Goal: Task Accomplishment & Management: Manage account settings

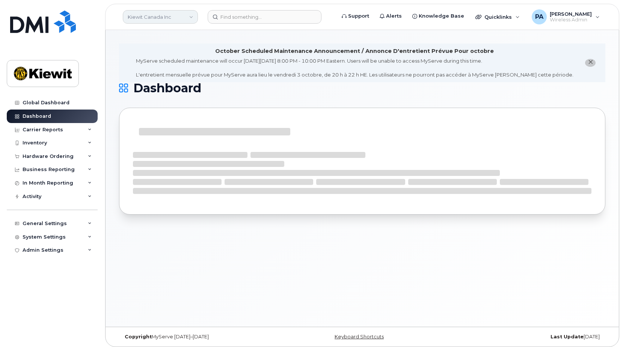
click at [167, 18] on link "Kiewit Canada Inc" at bounding box center [160, 17] width 75 height 14
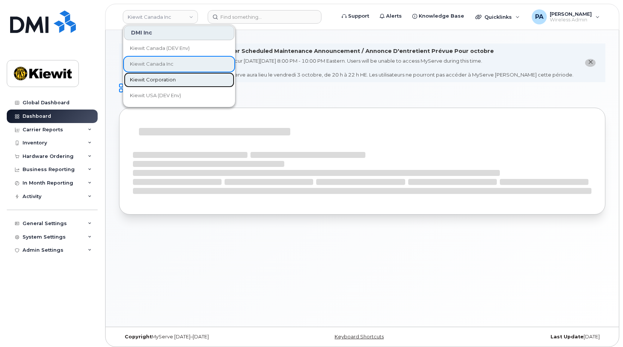
click at [148, 80] on span "Kiewit Corporation" at bounding box center [153, 80] width 46 height 8
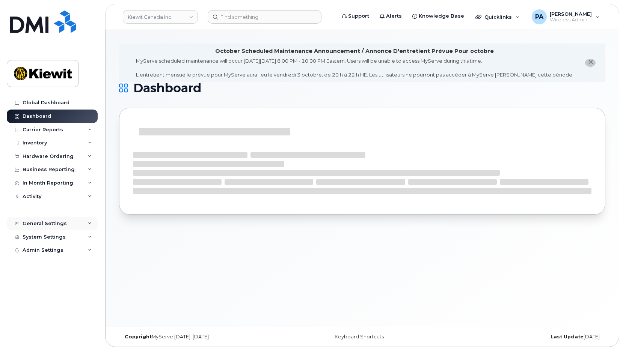
click at [28, 224] on div "General Settings" at bounding box center [45, 224] width 44 height 6
click at [51, 156] on div "Hardware Ordering" at bounding box center [48, 157] width 51 height 6
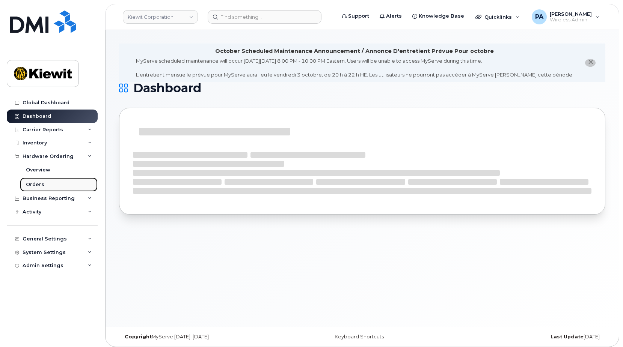
click at [32, 183] on div "Orders" at bounding box center [35, 184] width 18 height 7
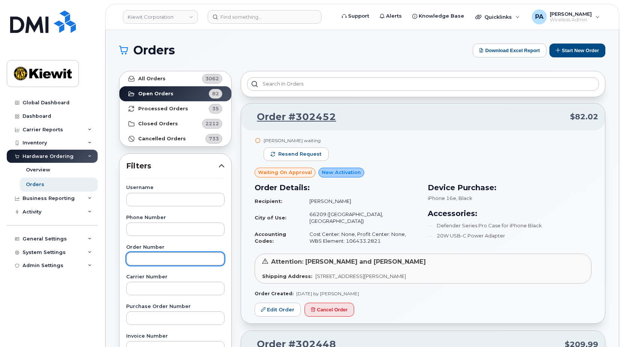
click at [153, 260] on input "text" at bounding box center [175, 259] width 98 height 14
type input "302452"
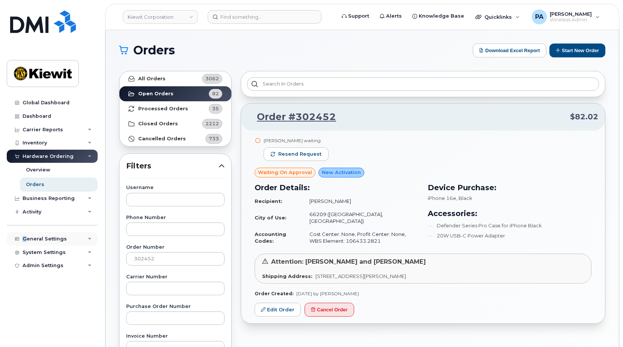
drag, startPoint x: 42, startPoint y: 239, endPoint x: 25, endPoint y: 238, distance: 17.7
click at [25, 238] on div "General Settings" at bounding box center [45, 239] width 44 height 6
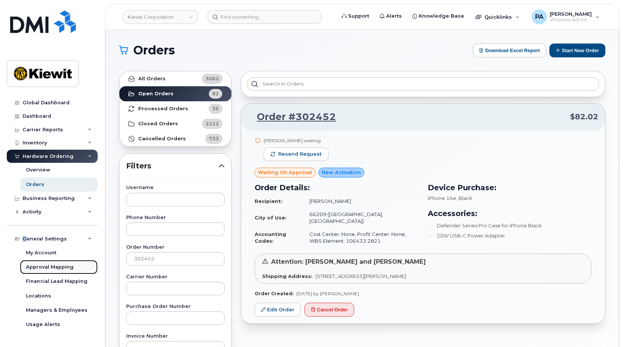
drag, startPoint x: 25, startPoint y: 238, endPoint x: 52, endPoint y: 266, distance: 39.3
click at [341, 234] on td "Cost Center: None, Profit Center: None, WBS Element: 106433.2821" at bounding box center [361, 238] width 116 height 20
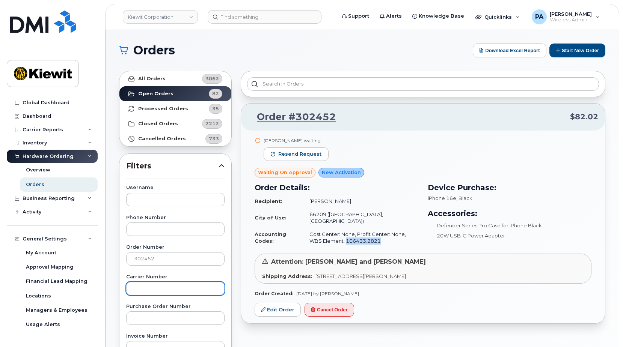
copy td "106433.2821"
click at [285, 306] on link "Edit Order" at bounding box center [278, 310] width 46 height 14
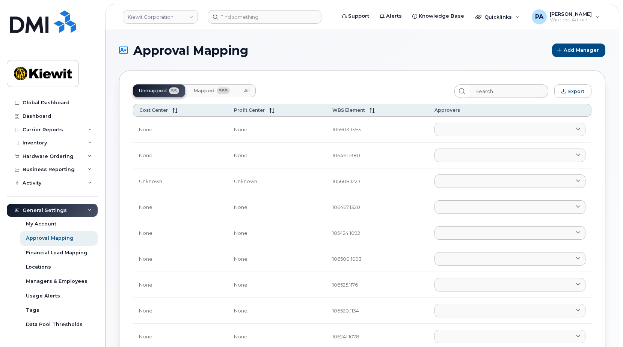
drag, startPoint x: 249, startPoint y: 89, endPoint x: 402, endPoint y: 80, distance: 153.4
click at [249, 89] on span "All" at bounding box center [247, 91] width 6 height 6
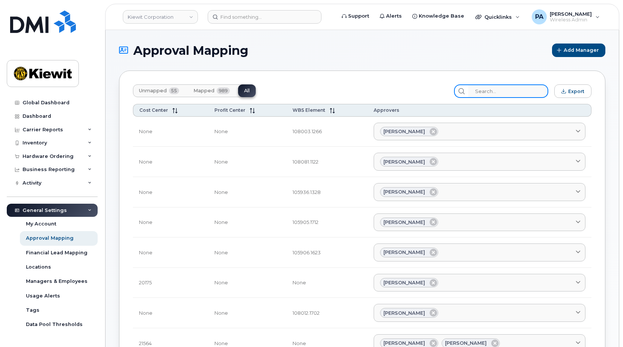
click at [502, 91] on input "search" at bounding box center [508, 91] width 80 height 14
paste input "106433.2821"
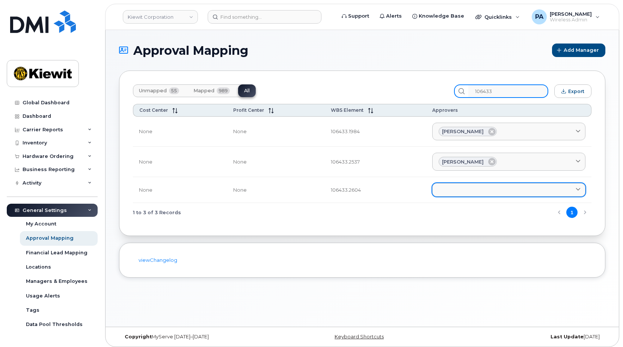
type input "106433"
click at [453, 185] on link at bounding box center [508, 190] width 153 height 14
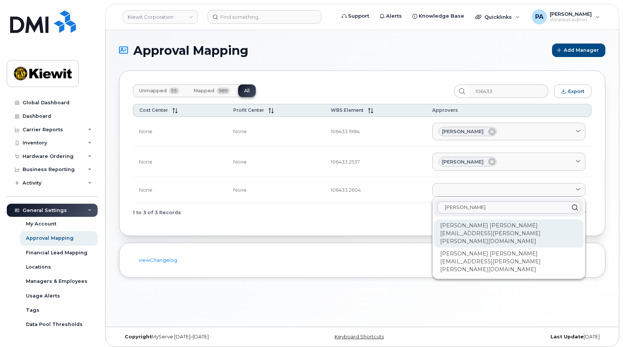
type input "Noah"
click at [450, 227] on div "Noah Jarosz NOAH.JAROSZ@KIEWIT.COM" at bounding box center [508, 234] width 149 height 28
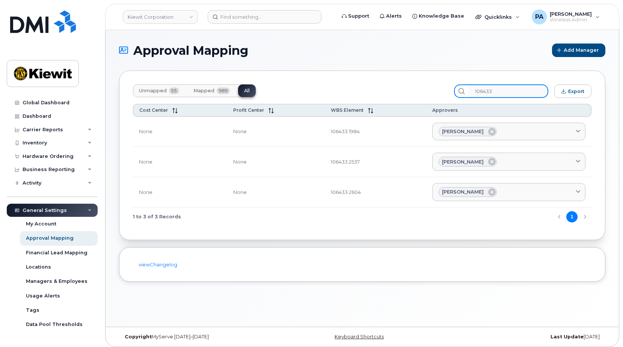
drag, startPoint x: 508, startPoint y: 92, endPoint x: 353, endPoint y: 88, distance: 154.8
click at [358, 88] on div "Unmapped 55 Mapped 989 All 106433 Export" at bounding box center [362, 91] width 459 height 14
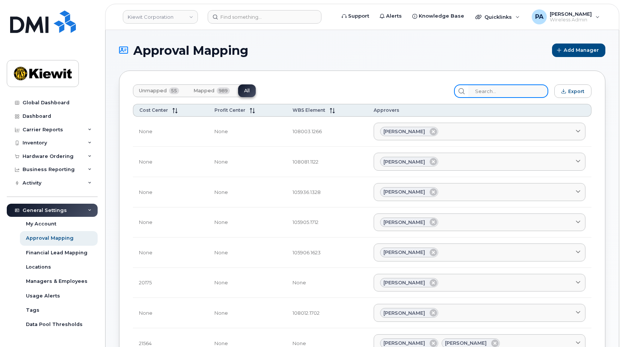
click at [502, 91] on input "search" at bounding box center [508, 91] width 80 height 14
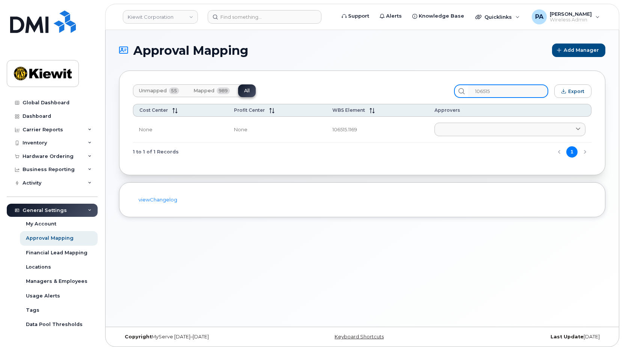
type input "106515"
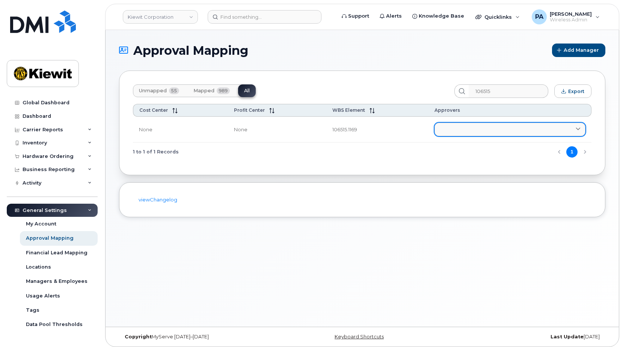
click at [501, 129] on link at bounding box center [510, 130] width 151 height 14
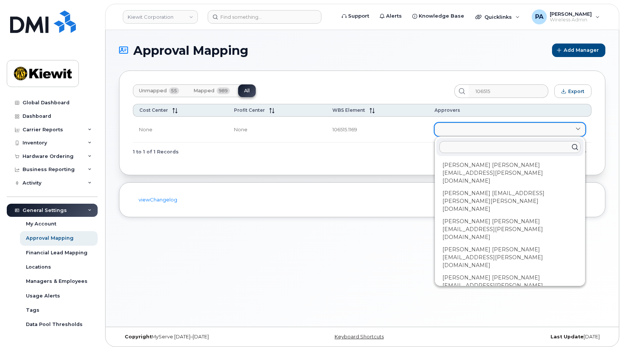
type input "y"
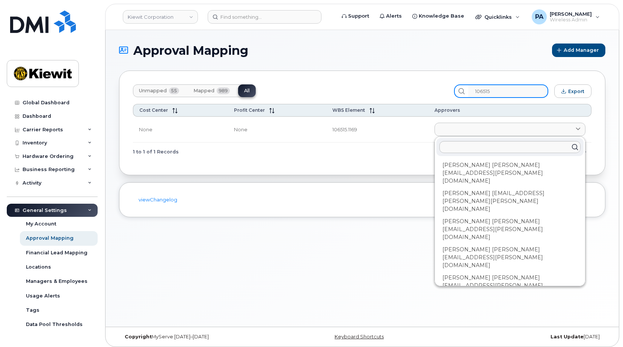
drag, startPoint x: 514, startPoint y: 90, endPoint x: 424, endPoint y: 92, distance: 89.4
click at [424, 92] on div "Unmapped 55 Mapped 989 All 106515 Export" at bounding box center [362, 91] width 459 height 14
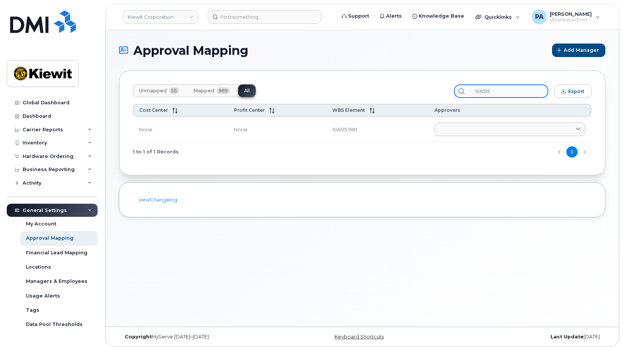
paste input "186.1167"
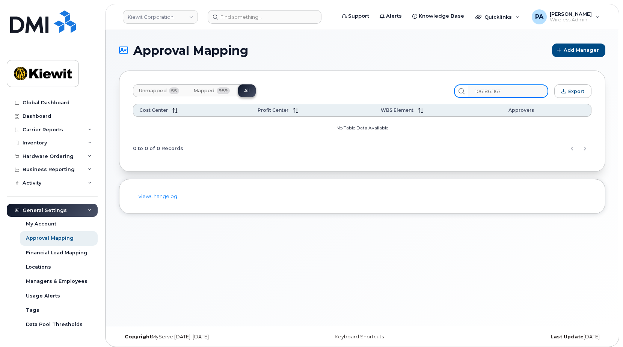
drag, startPoint x: 498, startPoint y: 91, endPoint x: 555, endPoint y: 82, distance: 57.4
click at [555, 81] on div "Unmapped 55 Mapped 989 All 106186.1167 Export Cost Center Profit Center WBS Ele…" at bounding box center [362, 121] width 486 height 101
type input "106186"
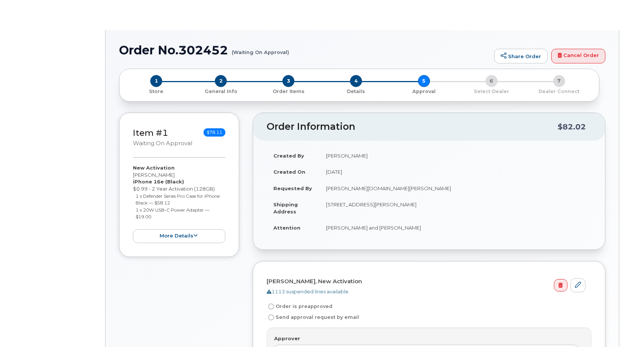
radio input "true"
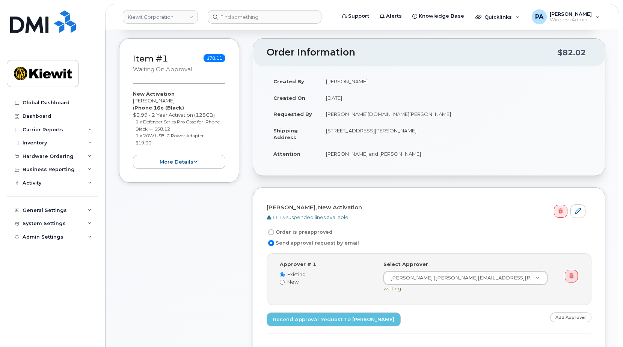
scroll to position [150, 0]
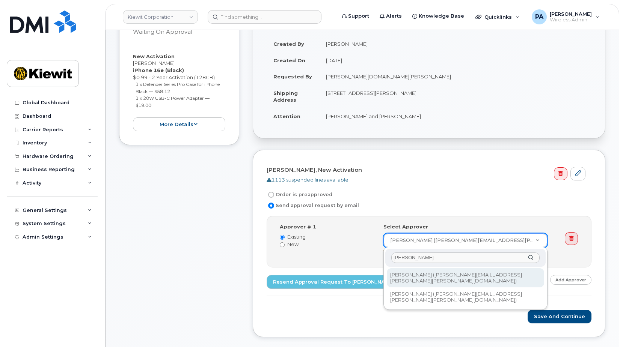
type input "[PERSON_NAME]"
type input "2163992"
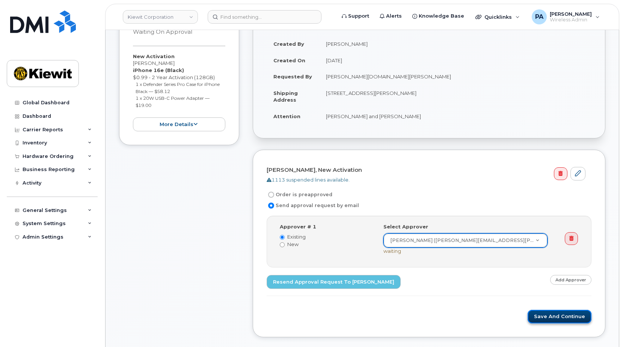
click at [562, 312] on button "Save and Continue" at bounding box center [560, 317] width 64 height 14
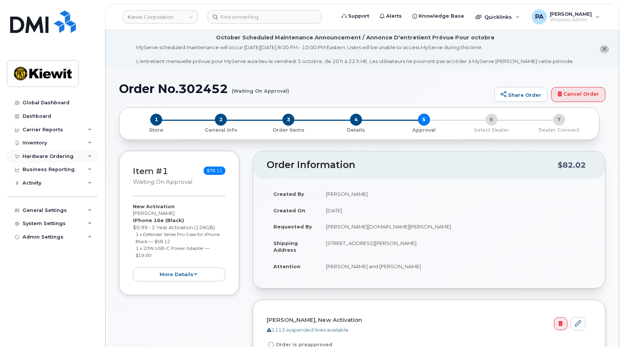
click at [56, 154] on div "Hardware Ordering" at bounding box center [48, 157] width 51 height 6
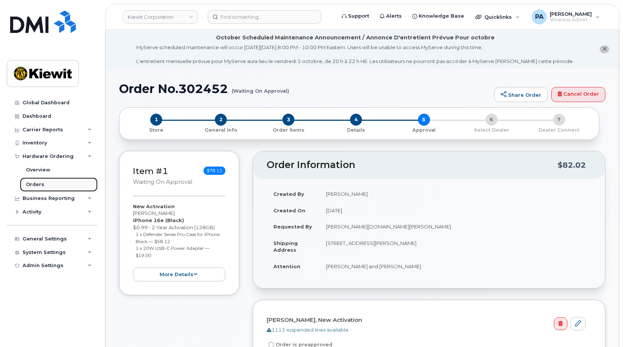
click at [45, 182] on link "Orders" at bounding box center [59, 185] width 78 height 14
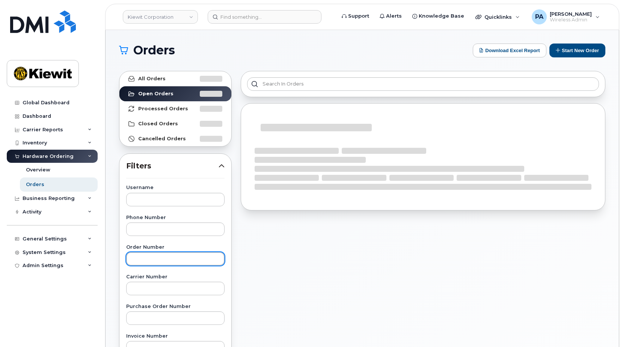
click at [180, 260] on input "text" at bounding box center [175, 259] width 98 height 14
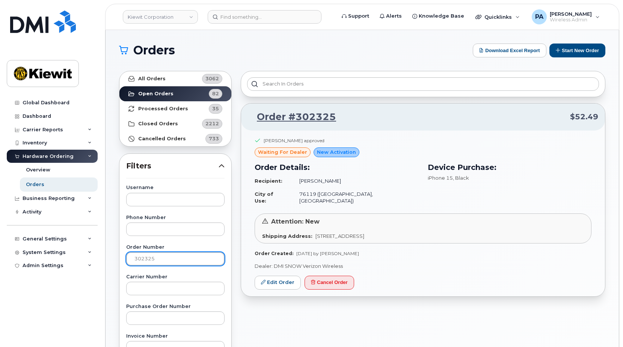
drag, startPoint x: 168, startPoint y: 259, endPoint x: 102, endPoint y: 260, distance: 66.1
click at [102, 260] on body "Kiewit Corporation Support Alerts Knowledge Base Quicklinks Suspend / Cancel De…" at bounding box center [311, 313] width 623 height 627
type input "302399"
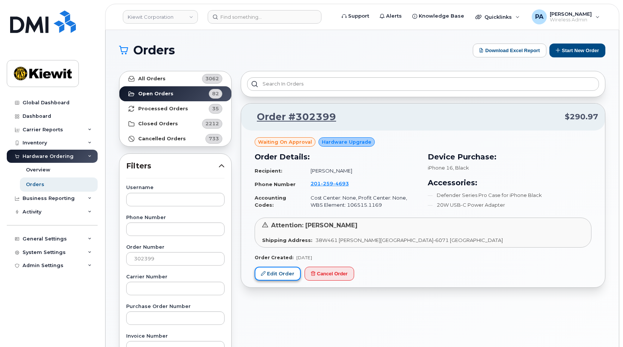
click at [282, 273] on link "Edit Order" at bounding box center [278, 274] width 46 height 14
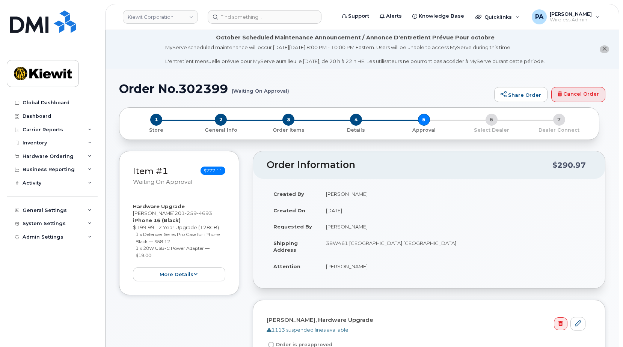
scroll to position [188, 0]
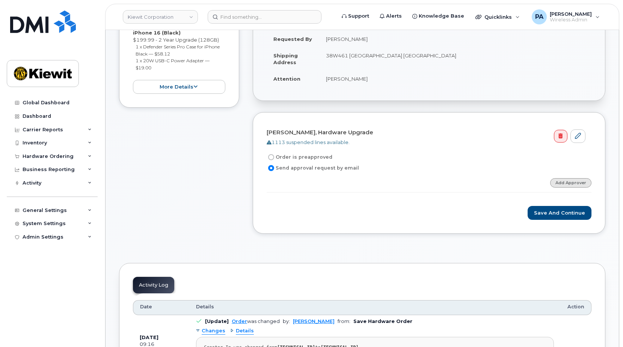
click at [581, 186] on link "Add Approver" at bounding box center [570, 182] width 41 height 9
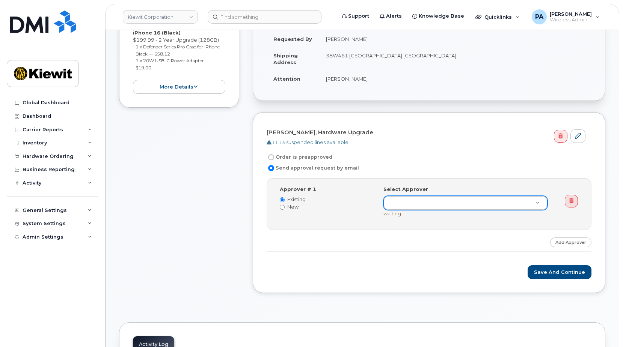
scroll to position [75, 0]
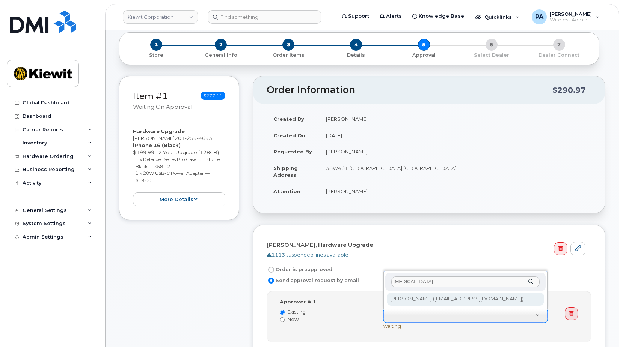
type input "[MEDICAL_DATA]"
type input "2165702"
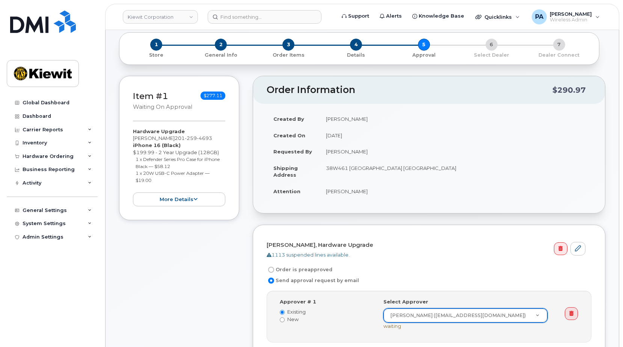
scroll to position [225, 0]
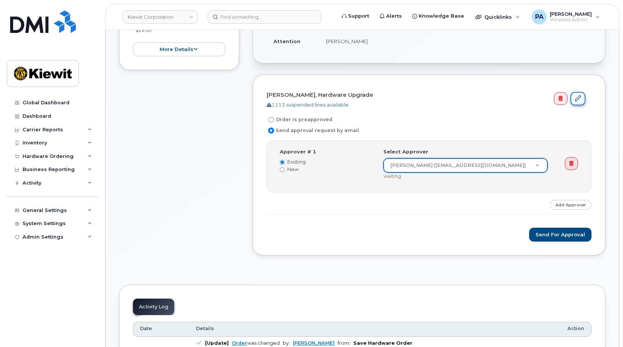
click at [580, 101] on icon at bounding box center [578, 98] width 6 height 6
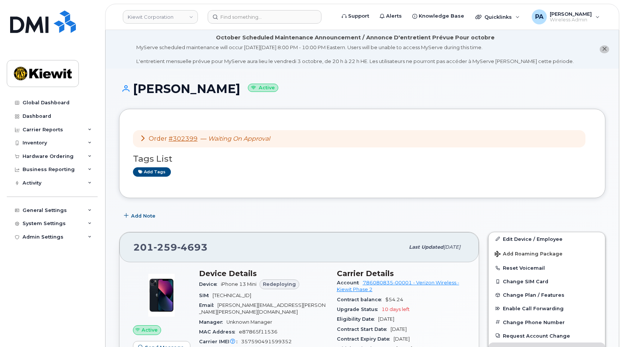
scroll to position [225, 0]
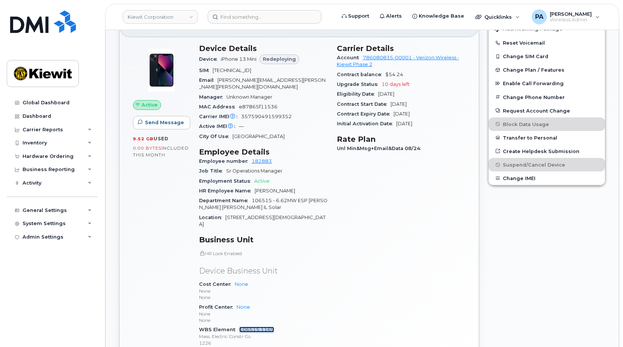
click at [257, 327] on link "106515.1169" at bounding box center [256, 330] width 35 height 6
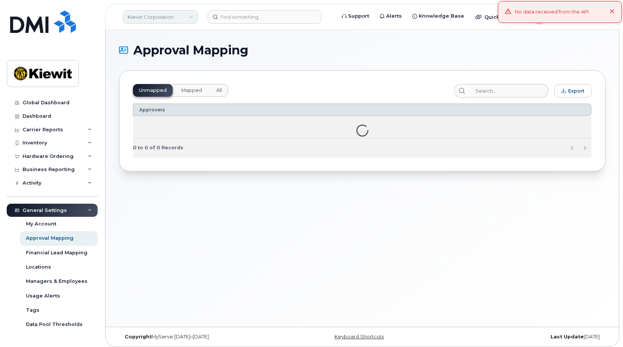
click at [169, 18] on link "Kiewit Corporation" at bounding box center [160, 17] width 75 height 14
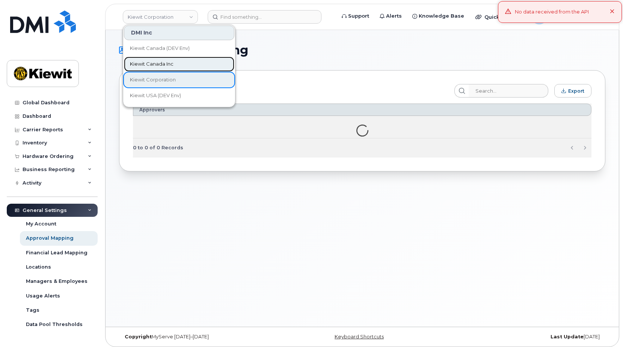
click at [164, 66] on span "Kiewit Canada Inc" at bounding box center [152, 64] width 44 height 8
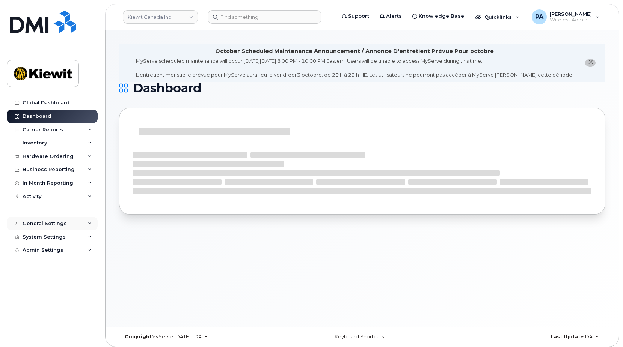
click at [47, 225] on div "General Settings" at bounding box center [45, 224] width 44 height 6
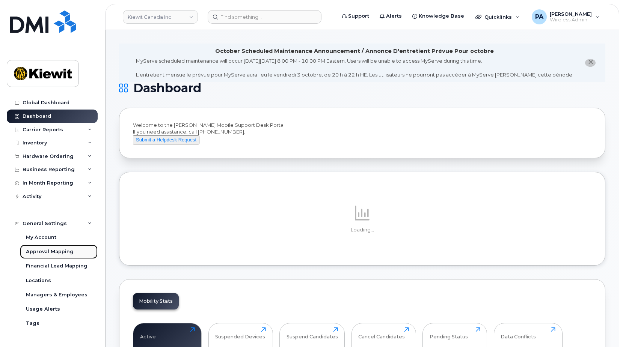
click at [38, 252] on div "Approval Mapping" at bounding box center [50, 252] width 48 height 7
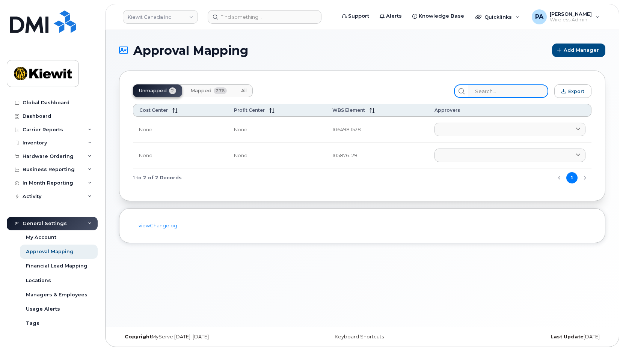
click at [500, 90] on input "search" at bounding box center [508, 91] width 80 height 14
click at [244, 91] on span "All" at bounding box center [244, 91] width 6 height 6
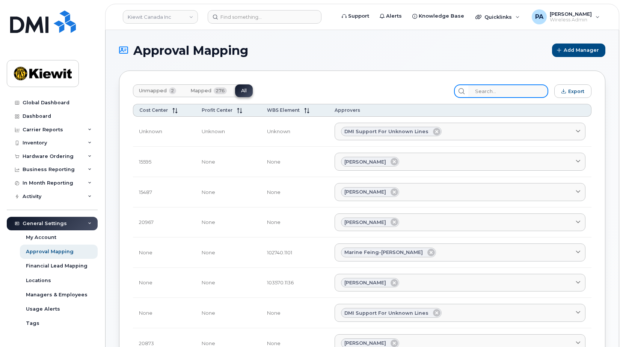
click at [491, 94] on input "search" at bounding box center [508, 91] width 80 height 14
paste input "106186.1167"
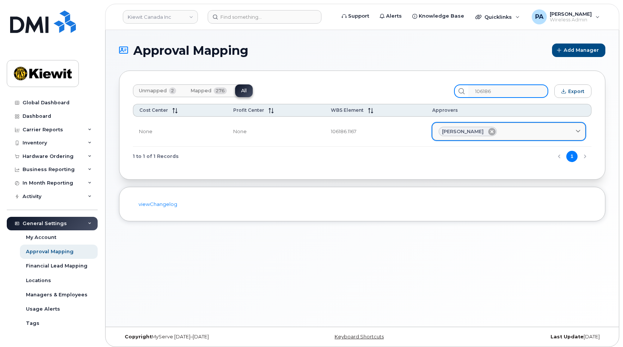
type input "106186"
click at [488, 133] on icon at bounding box center [492, 132] width 8 height 8
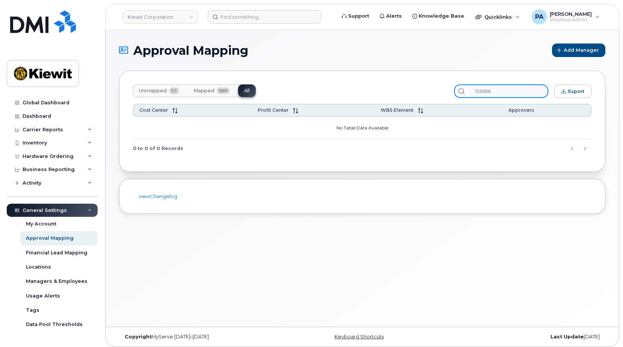
drag, startPoint x: 507, startPoint y: 88, endPoint x: 415, endPoint y: 83, distance: 91.8
click at [417, 83] on div "Unmapped 55 Mapped 989 All 106186 Export Cost Center Profit Center WBS Element …" at bounding box center [362, 121] width 486 height 101
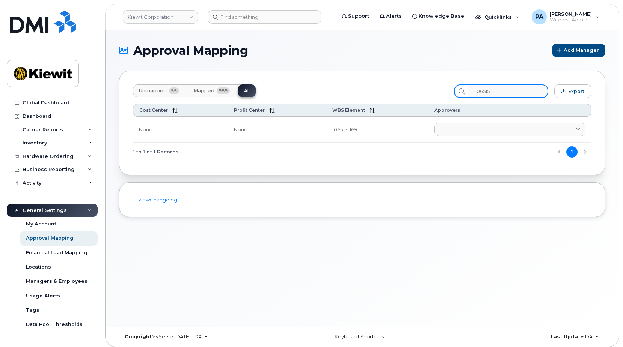
type input "106515"
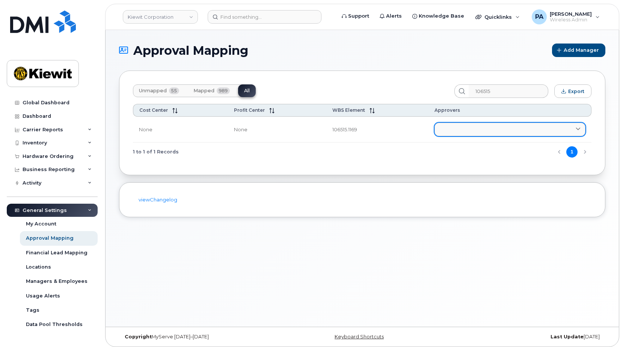
click at [482, 128] on link at bounding box center [510, 130] width 151 height 14
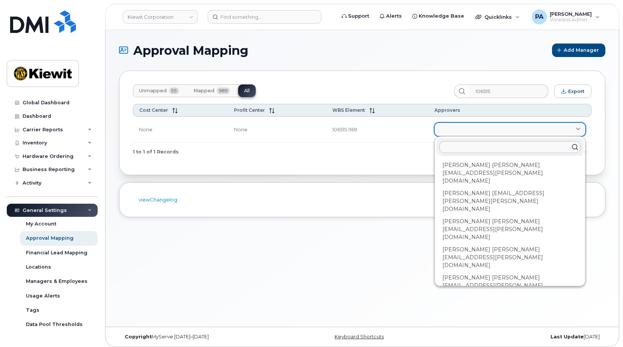
click at [469, 127] on link at bounding box center [510, 130] width 151 height 14
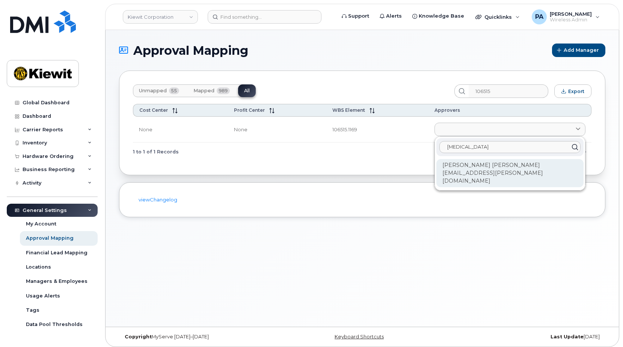
type input "yasmin"
click at [466, 164] on div "Yasmina Elgendy YASMINA.ELGENDY@KIEWIT.COM" at bounding box center [509, 173] width 147 height 28
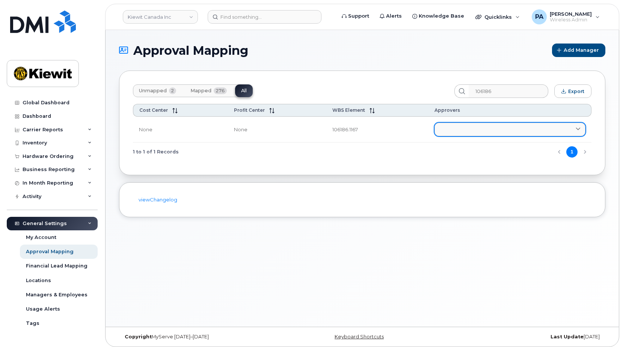
click at [448, 124] on link at bounding box center [510, 130] width 151 height 14
click at [483, 130] on link at bounding box center [510, 130] width 151 height 14
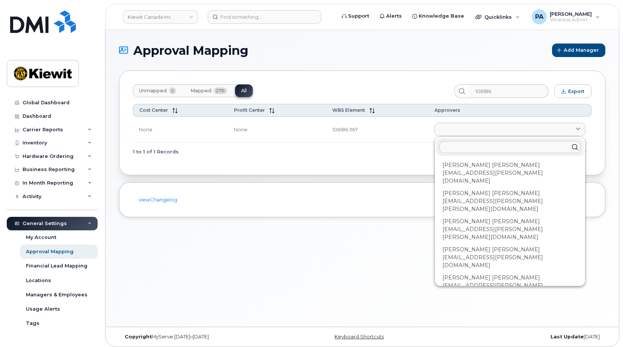
click at [483, 146] on input "text" at bounding box center [509, 147] width 141 height 12
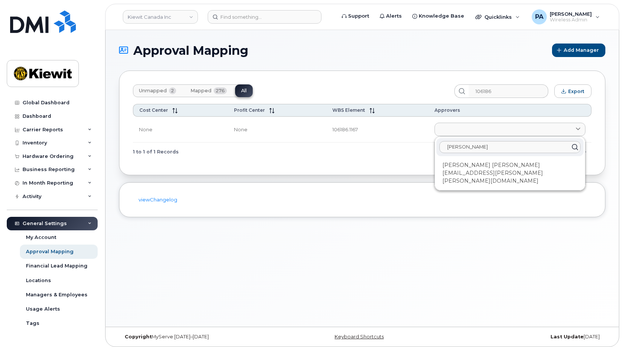
drag, startPoint x: 475, startPoint y: 147, endPoint x: 406, endPoint y: 157, distance: 69.7
click at [406, 157] on div "Cost Center Profit Center WBS Element Approvers None None 106186.1167 colin Col…" at bounding box center [362, 132] width 459 height 57
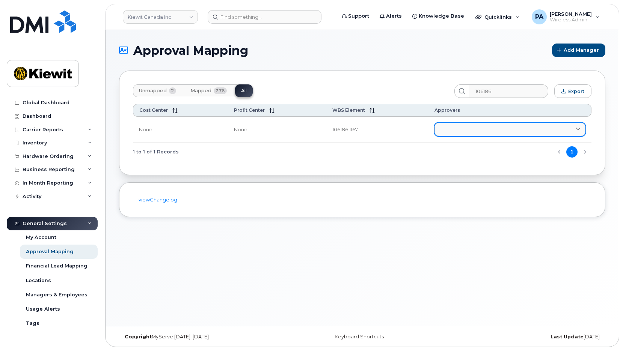
click at [456, 127] on link at bounding box center [510, 130] width 151 height 14
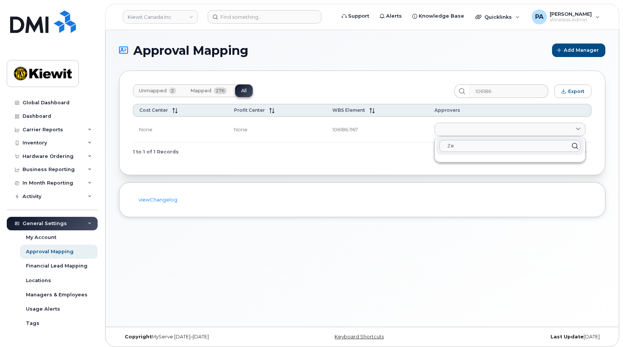
type input "Z"
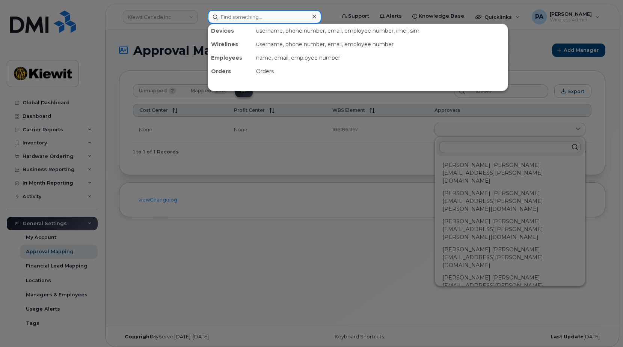
click at [276, 11] on input at bounding box center [265, 17] width 114 height 14
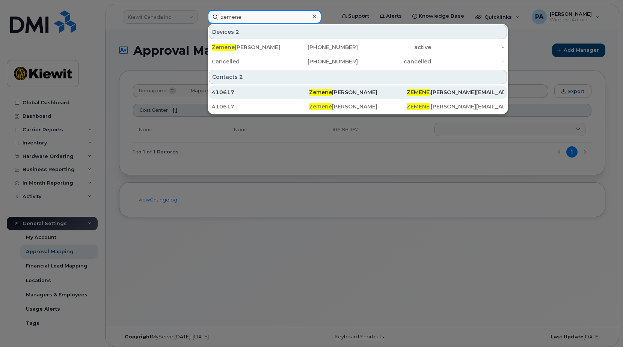
type input "zemene"
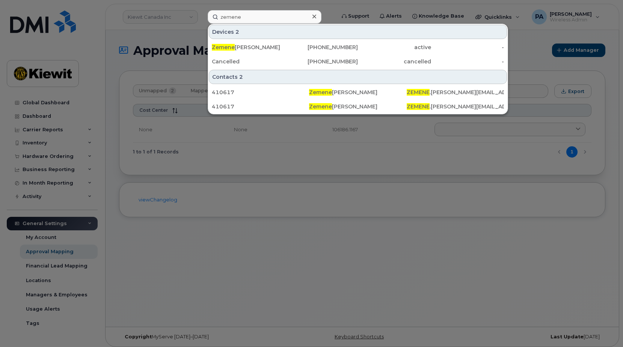
click at [195, 169] on div at bounding box center [311, 173] width 623 height 347
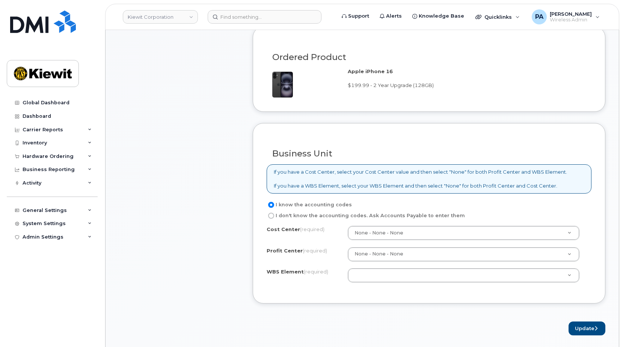
scroll to position [601, 0]
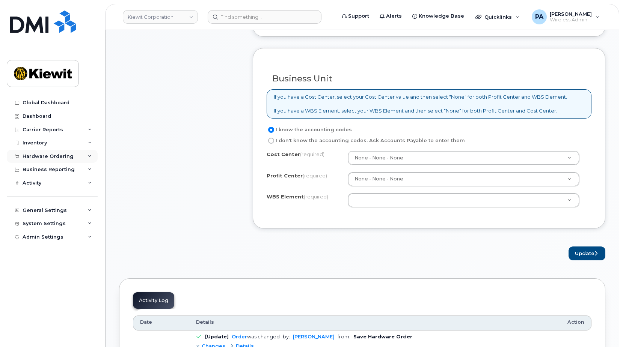
click at [51, 158] on div "Hardware Ordering" at bounding box center [48, 157] width 51 height 6
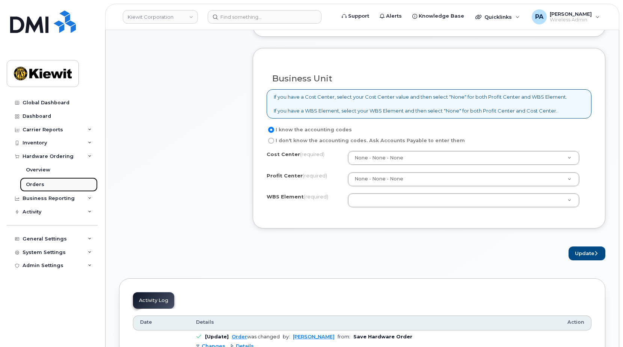
click at [33, 184] on div "Orders" at bounding box center [35, 184] width 18 height 7
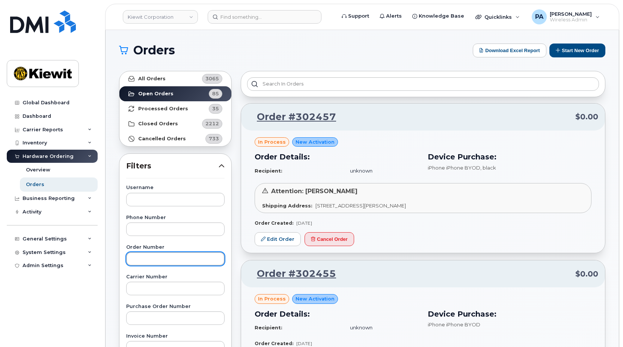
click at [150, 257] on input "text" at bounding box center [175, 259] width 98 height 14
click at [169, 260] on input "text" at bounding box center [175, 259] width 98 height 14
type input "302399"
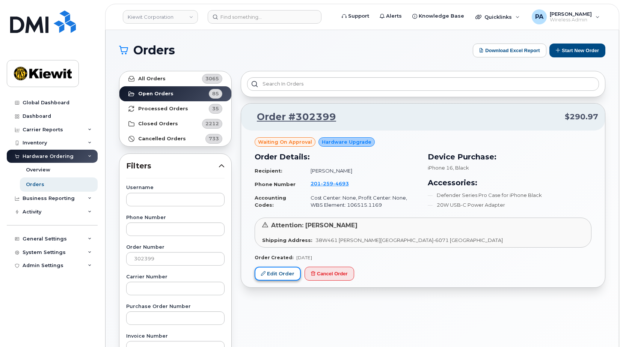
click at [288, 277] on link "Edit Order" at bounding box center [278, 274] width 46 height 14
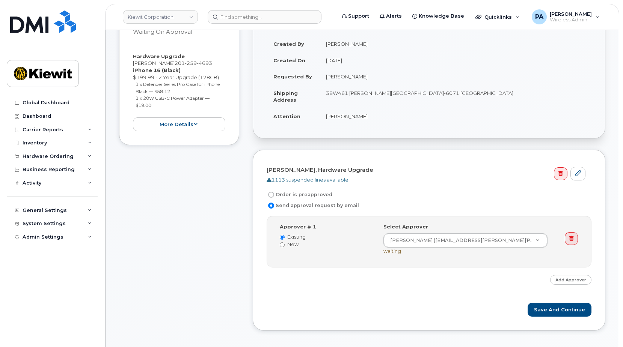
scroll to position [188, 0]
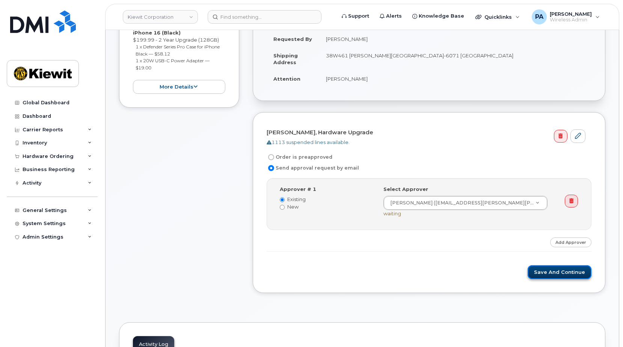
click at [552, 271] on button "Save and Continue" at bounding box center [560, 273] width 64 height 14
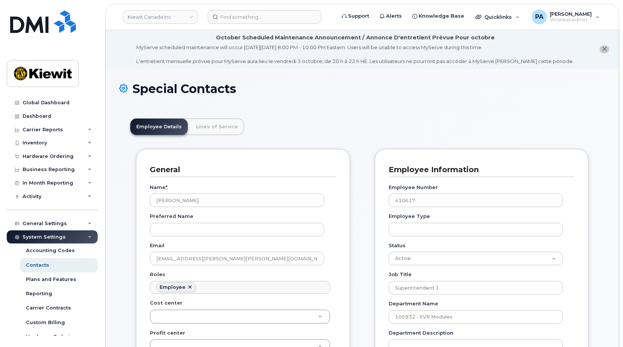
scroll to position [22, 0]
click at [210, 290] on ul "Employee" at bounding box center [240, 288] width 180 height 12
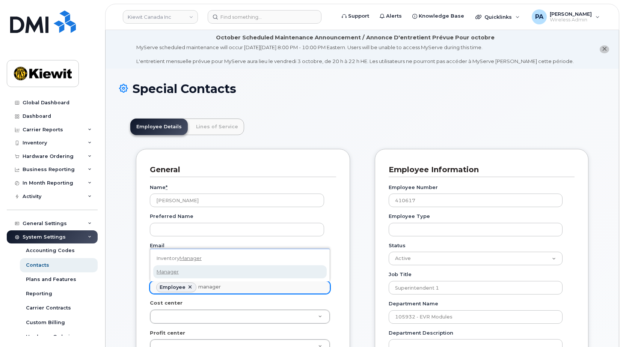
type input "manager"
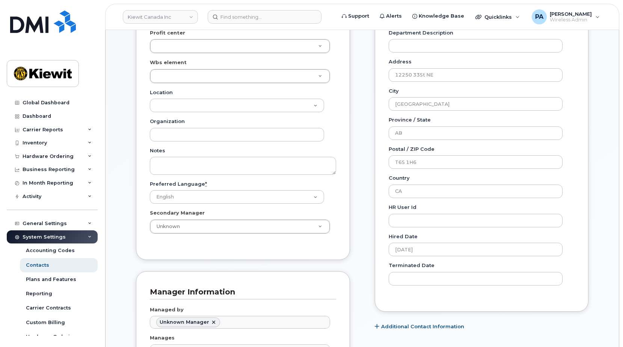
scroll to position [488, 0]
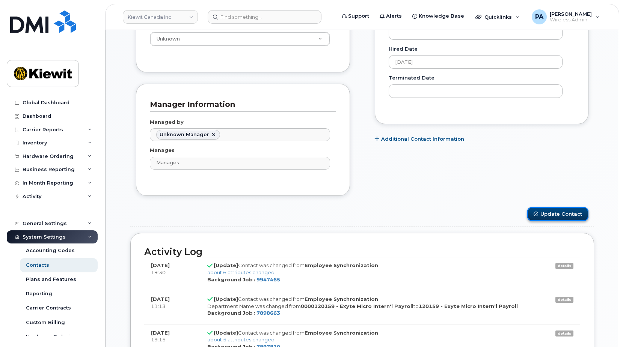
click at [552, 212] on button "Update Contact" at bounding box center [557, 214] width 61 height 14
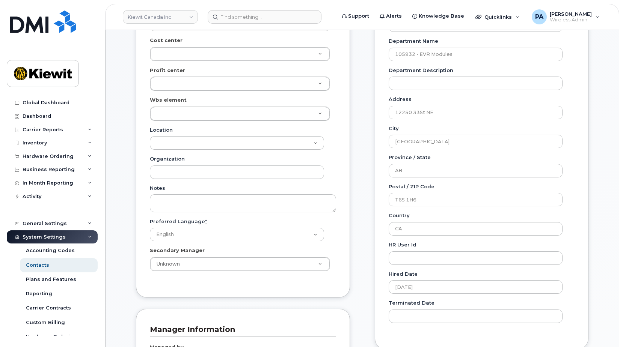
scroll to position [75, 0]
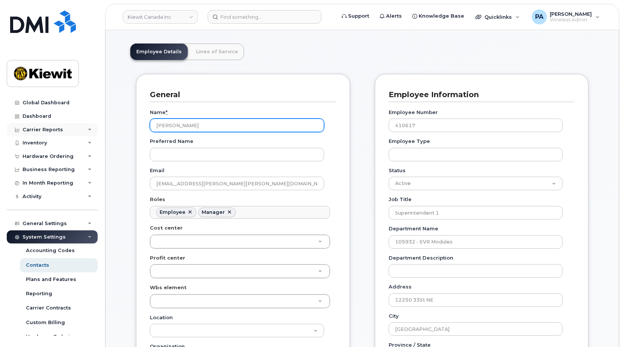
drag, startPoint x: 199, startPoint y: 126, endPoint x: 91, endPoint y: 127, distance: 108.5
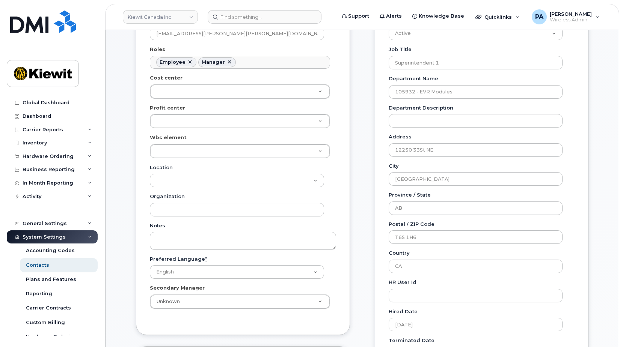
scroll to position [0, 0]
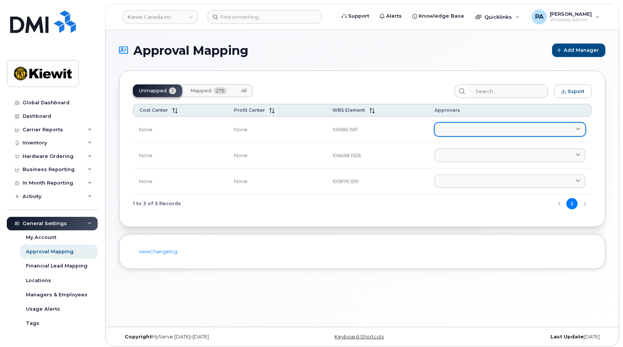
click at [465, 134] on link at bounding box center [510, 130] width 151 height 14
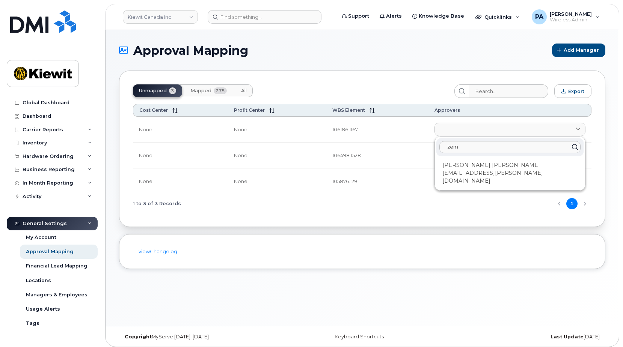
type input "zem"
click at [467, 173] on div "zem [PERSON_NAME] [EMAIL_ADDRESS][PERSON_NAME][PERSON_NAME][DOMAIN_NAME]" at bounding box center [510, 164] width 150 height 54
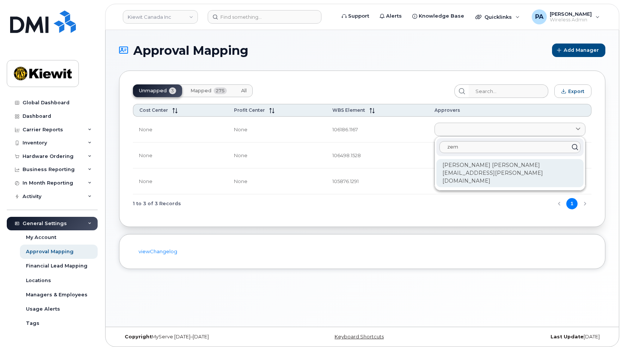
click at [465, 167] on div "[PERSON_NAME] [PERSON_NAME][EMAIL_ADDRESS][PERSON_NAME][DOMAIN_NAME]" at bounding box center [509, 173] width 147 height 28
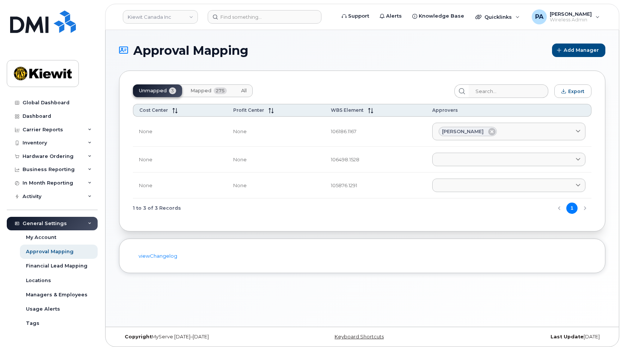
drag, startPoint x: 247, startPoint y: 92, endPoint x: 423, endPoint y: 83, distance: 175.6
click at [247, 91] on button "All" at bounding box center [244, 90] width 18 height 13
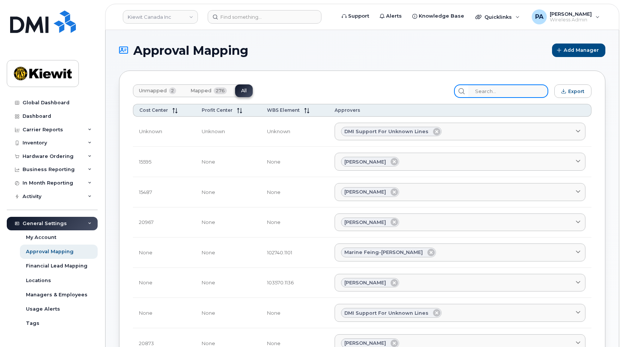
click at [510, 94] on input "search" at bounding box center [508, 91] width 80 height 14
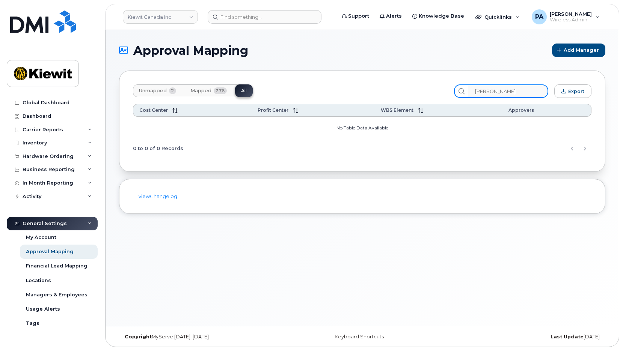
click at [519, 94] on input "[PERSON_NAME]" at bounding box center [508, 91] width 80 height 14
drag, startPoint x: 484, startPoint y: 89, endPoint x: 411, endPoint y: 86, distance: 73.3
click at [411, 86] on div "Unmapped 2 Mapped 276 All [PERSON_NAME]" at bounding box center [362, 91] width 459 height 14
type input "zem"
